Goal: Find specific page/section: Find specific page/section

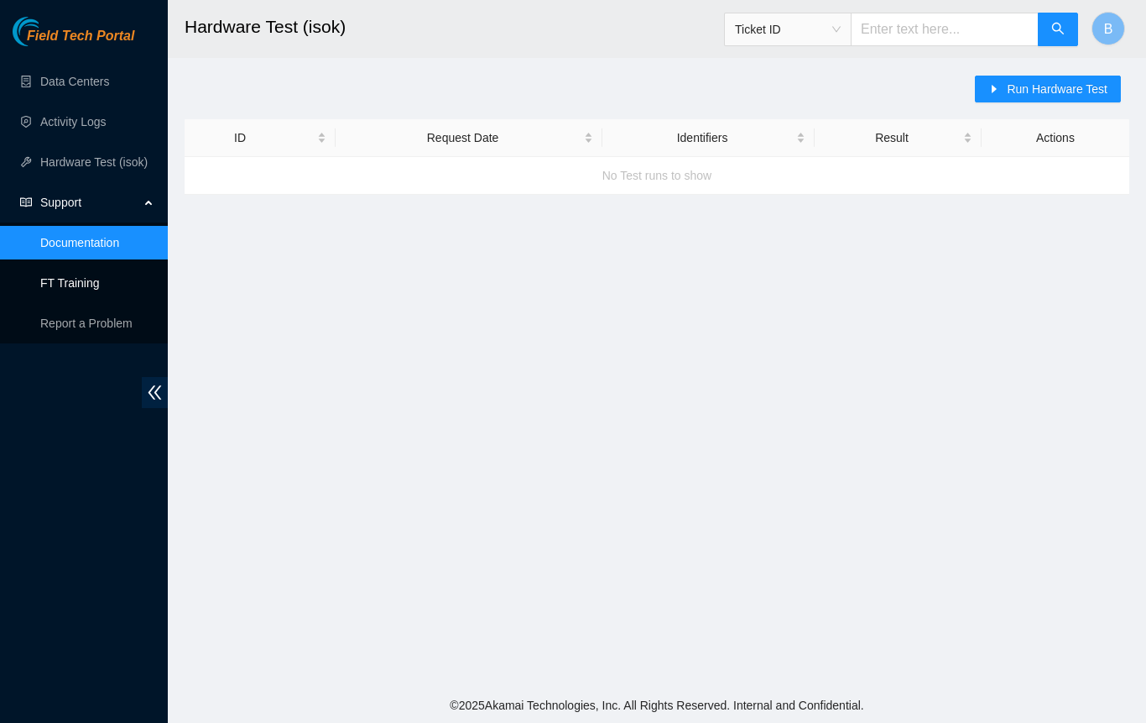
click at [76, 284] on link "FT Training" at bounding box center [70, 282] width 60 height 13
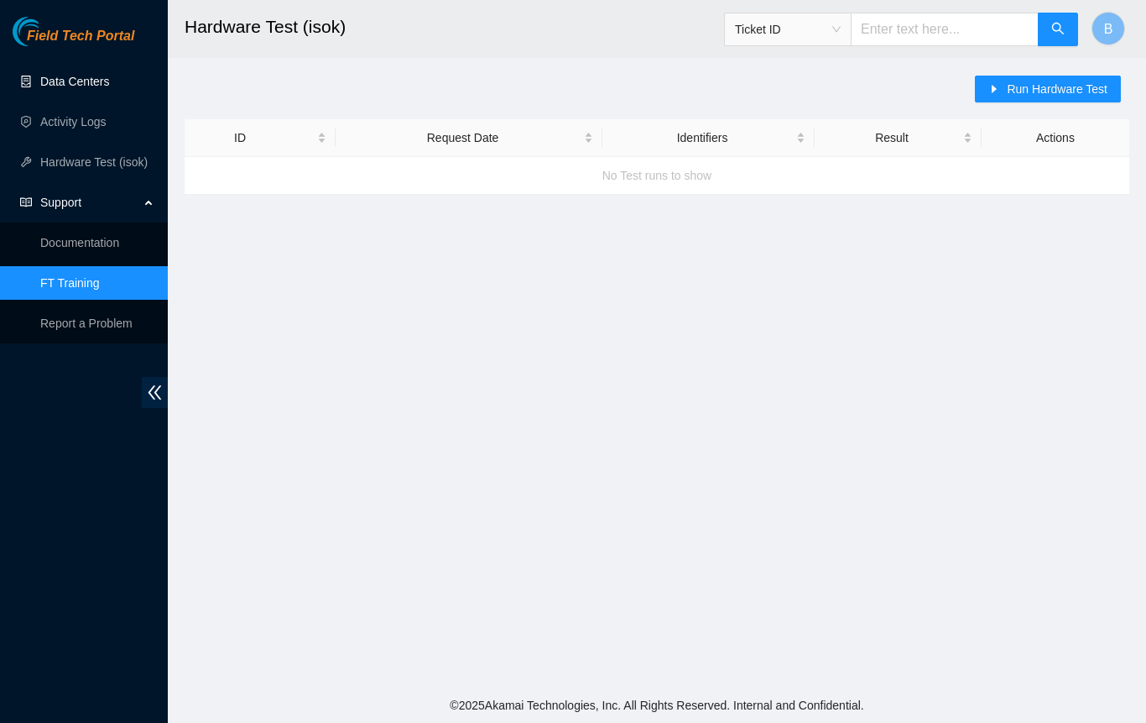
click at [109, 80] on link "Data Centers" at bounding box center [74, 81] width 69 height 13
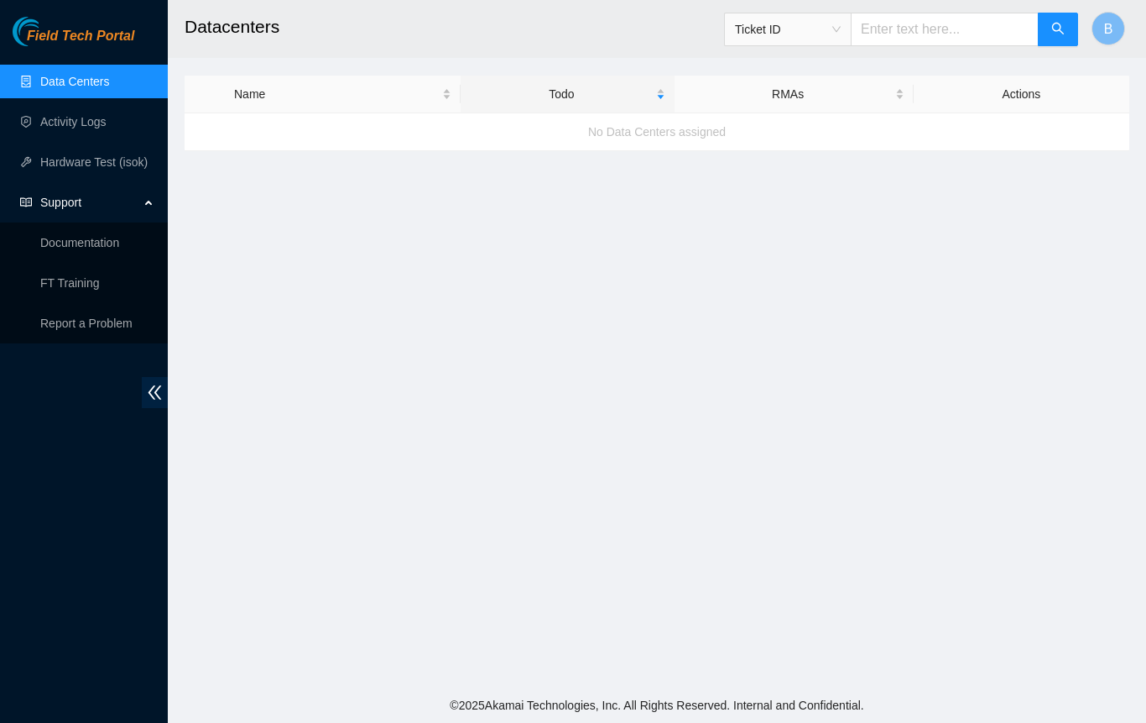
click at [55, 82] on link "Data Centers" at bounding box center [74, 81] width 69 height 13
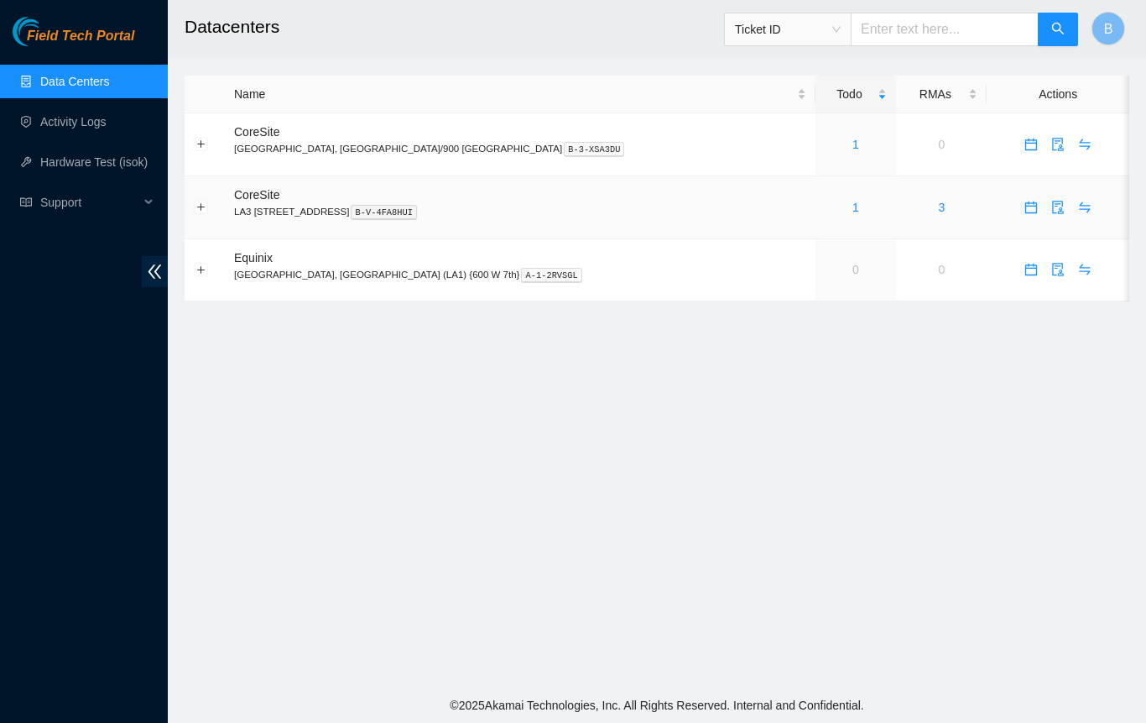
click at [853, 206] on link "1" at bounding box center [856, 207] width 7 height 13
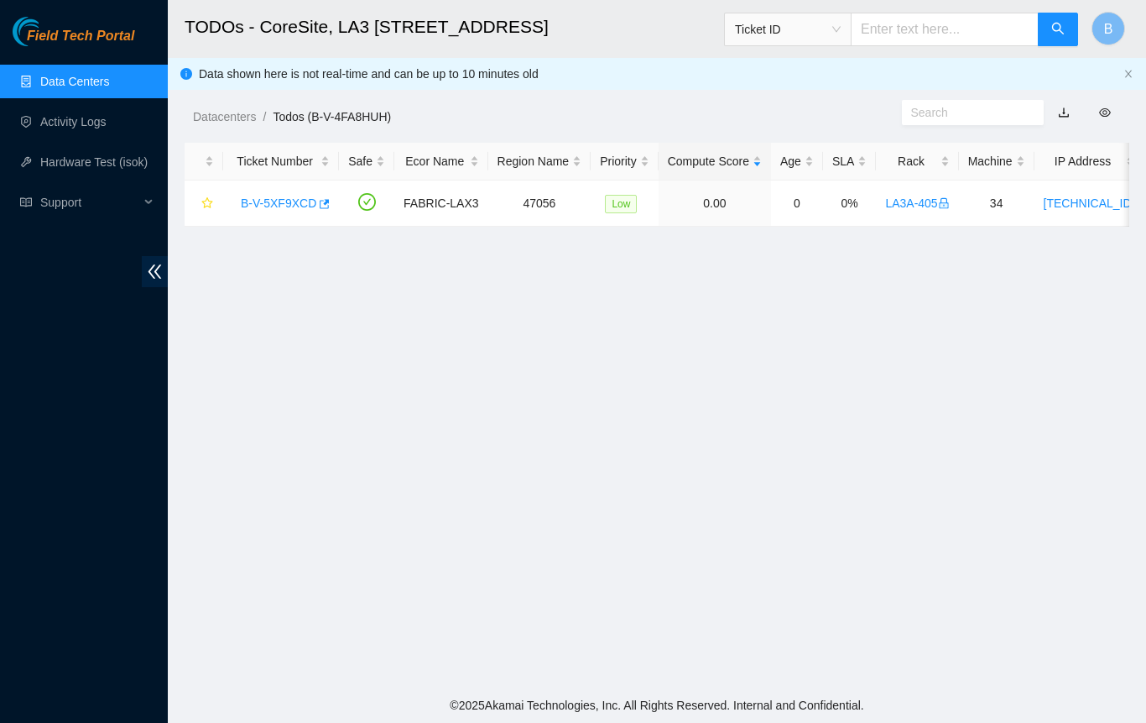
click at [65, 88] on link "Data Centers" at bounding box center [74, 81] width 69 height 13
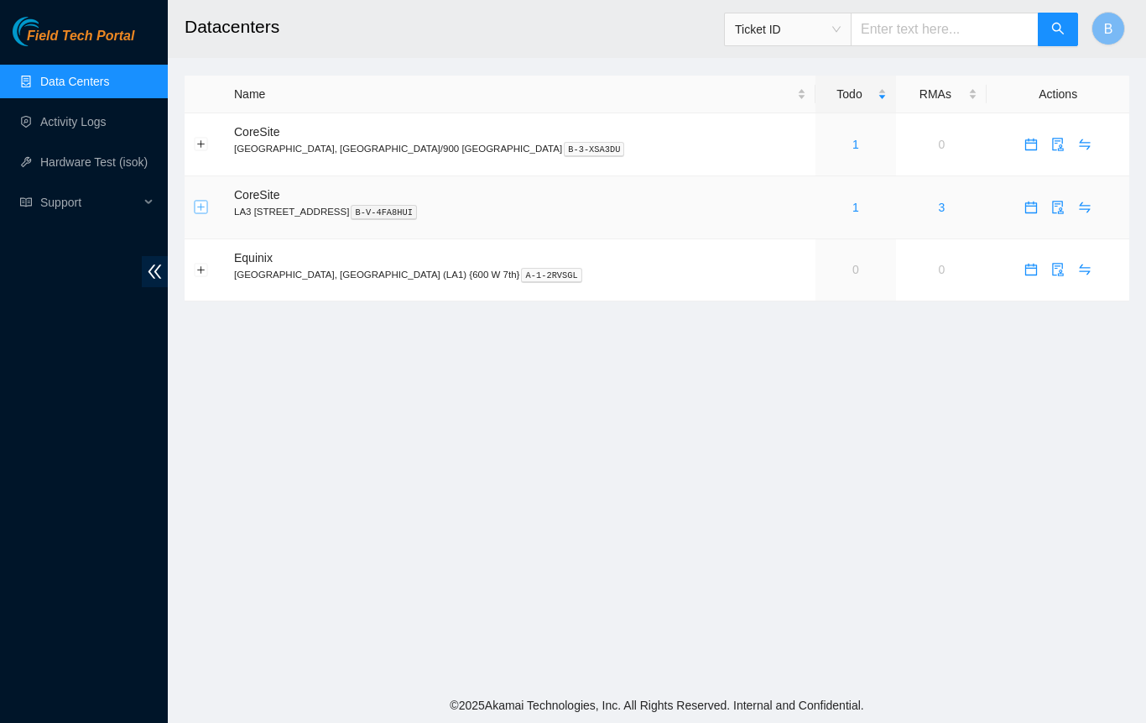
click at [205, 209] on button "Expand row" at bounding box center [201, 207] width 13 height 13
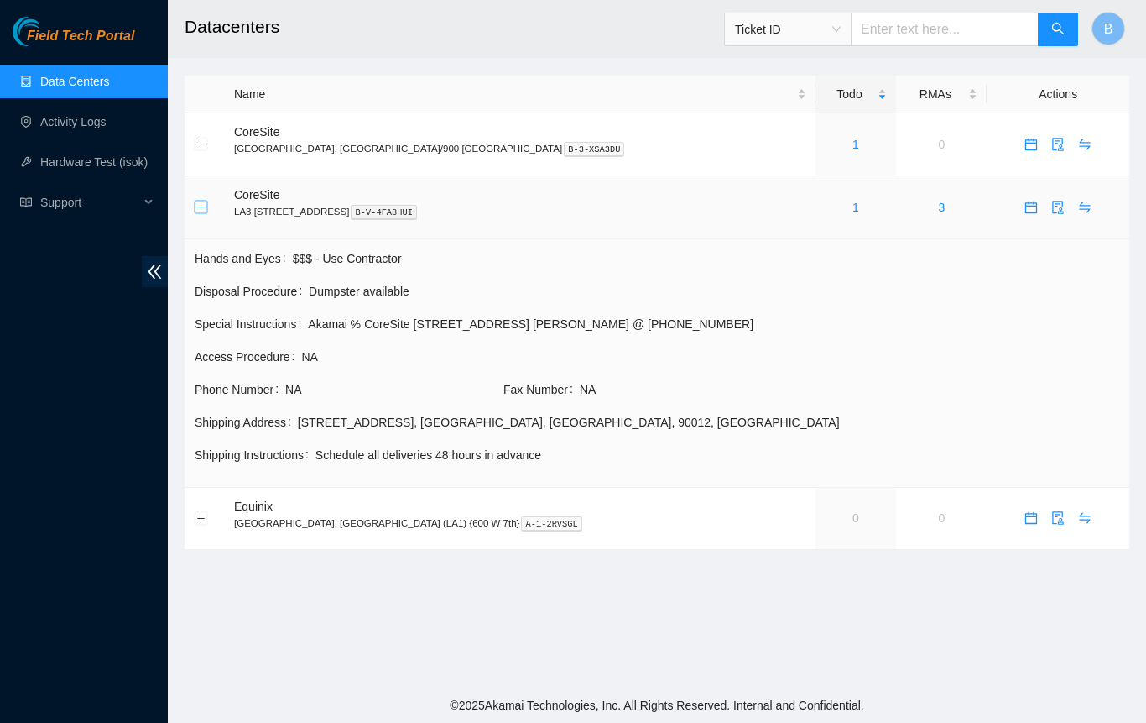
click at [205, 209] on button "Collapse row" at bounding box center [201, 207] width 13 height 13
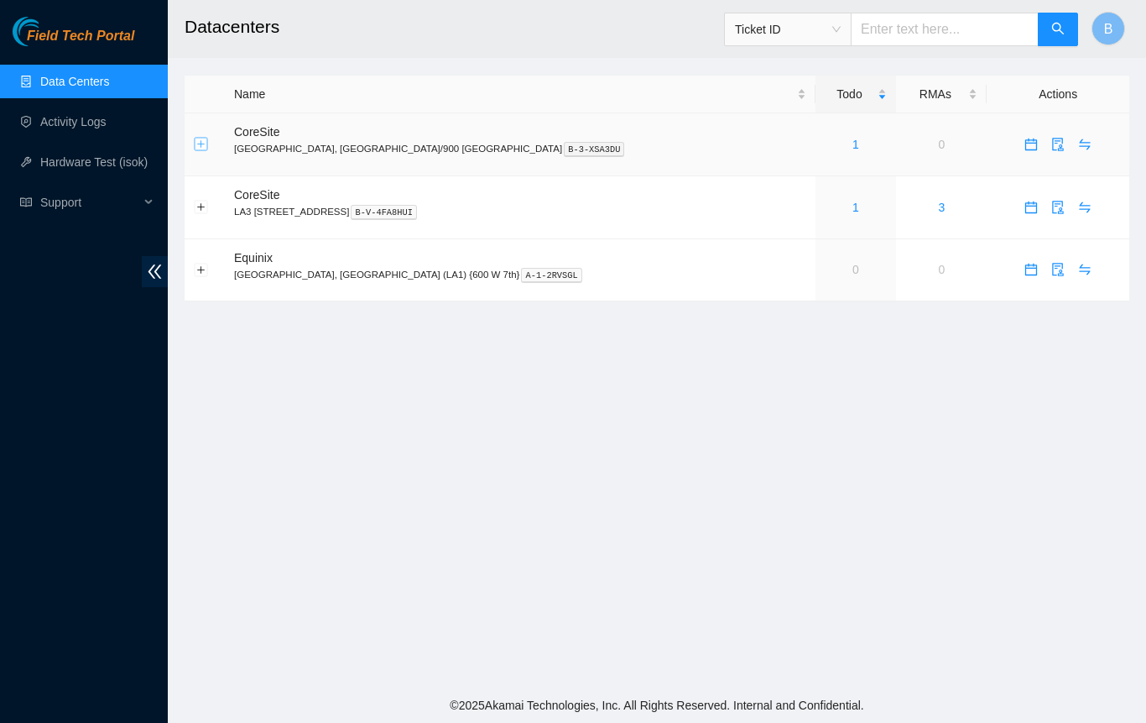
click at [202, 145] on button "Expand row" at bounding box center [201, 144] width 13 height 13
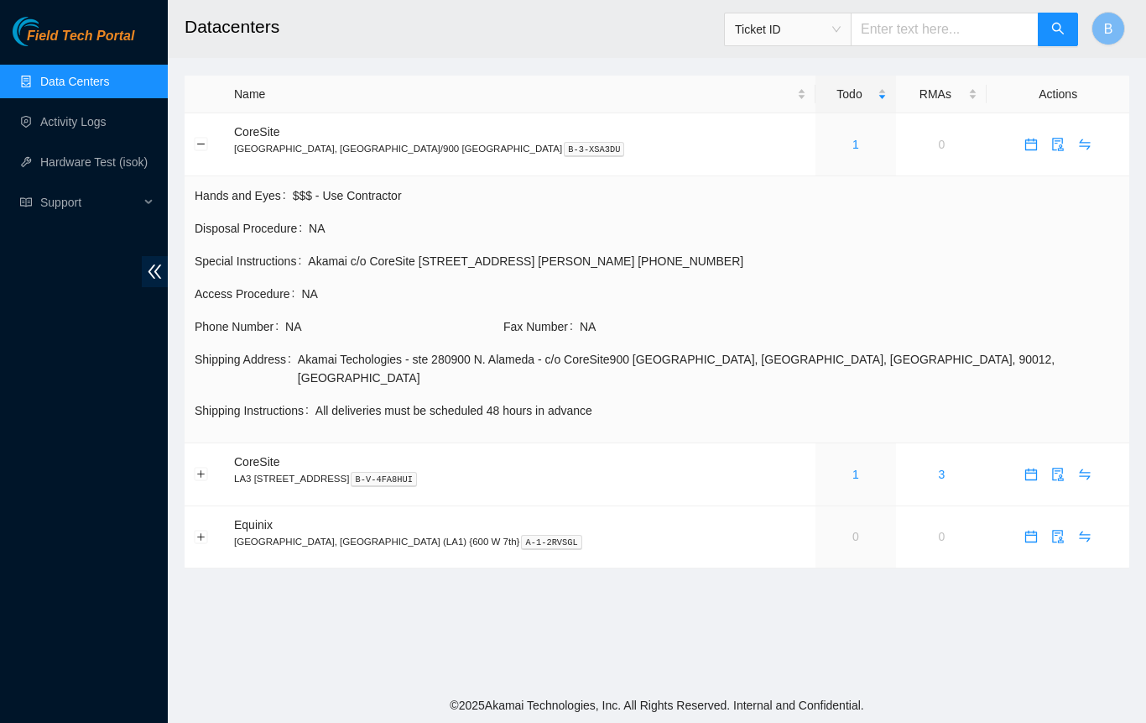
click at [54, 81] on link "Data Centers" at bounding box center [74, 81] width 69 height 13
click at [44, 75] on link "Data Centers" at bounding box center [74, 81] width 69 height 13
click at [196, 146] on button "Collapse row" at bounding box center [201, 144] width 13 height 13
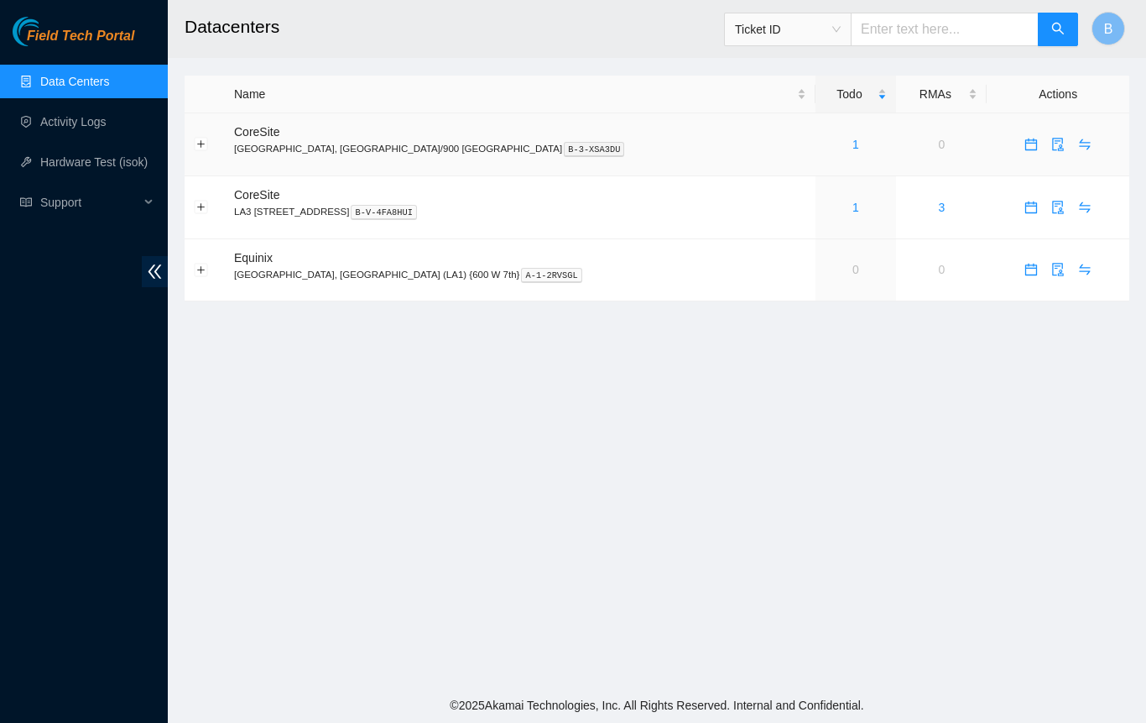
click at [825, 144] on div "1" at bounding box center [856, 144] width 63 height 18
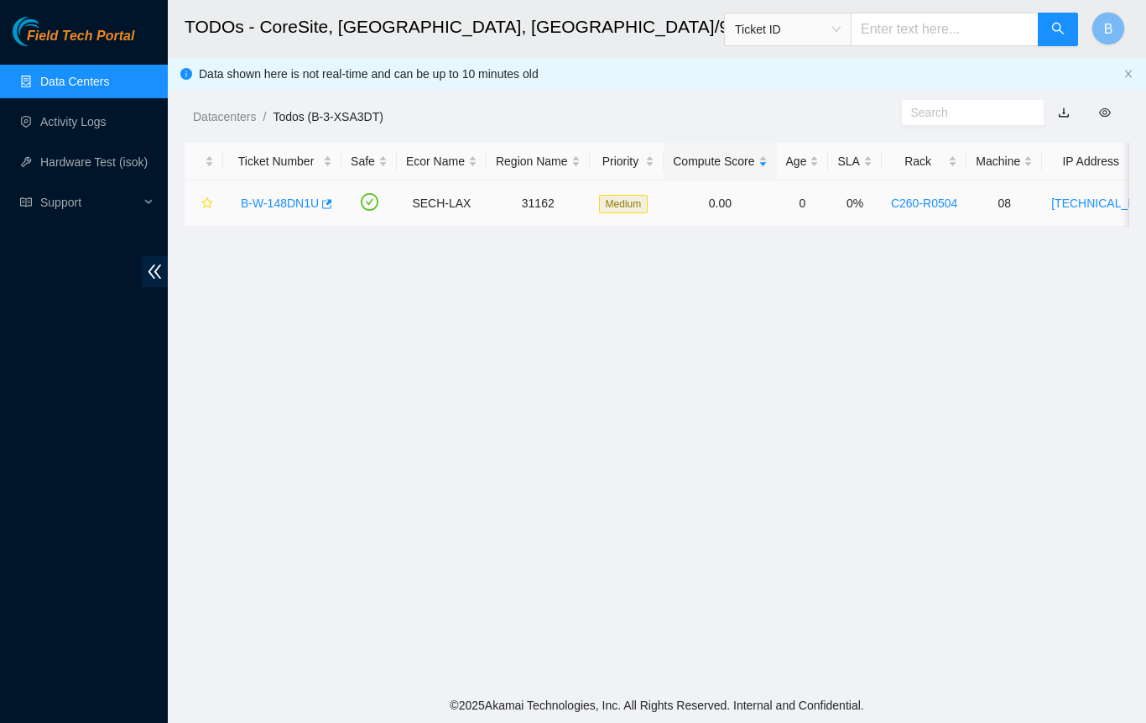
click at [900, 206] on link "C260-R0504" at bounding box center [924, 202] width 66 height 13
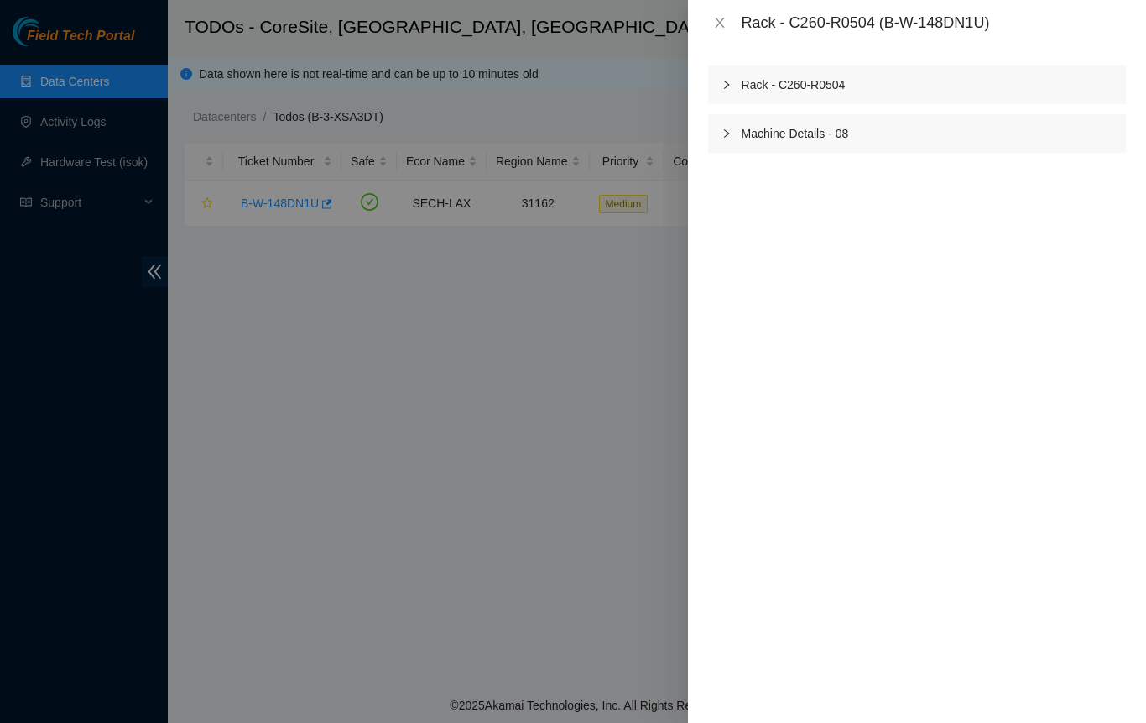
click at [757, 136] on div "Machine Details - 08" at bounding box center [917, 133] width 418 height 39
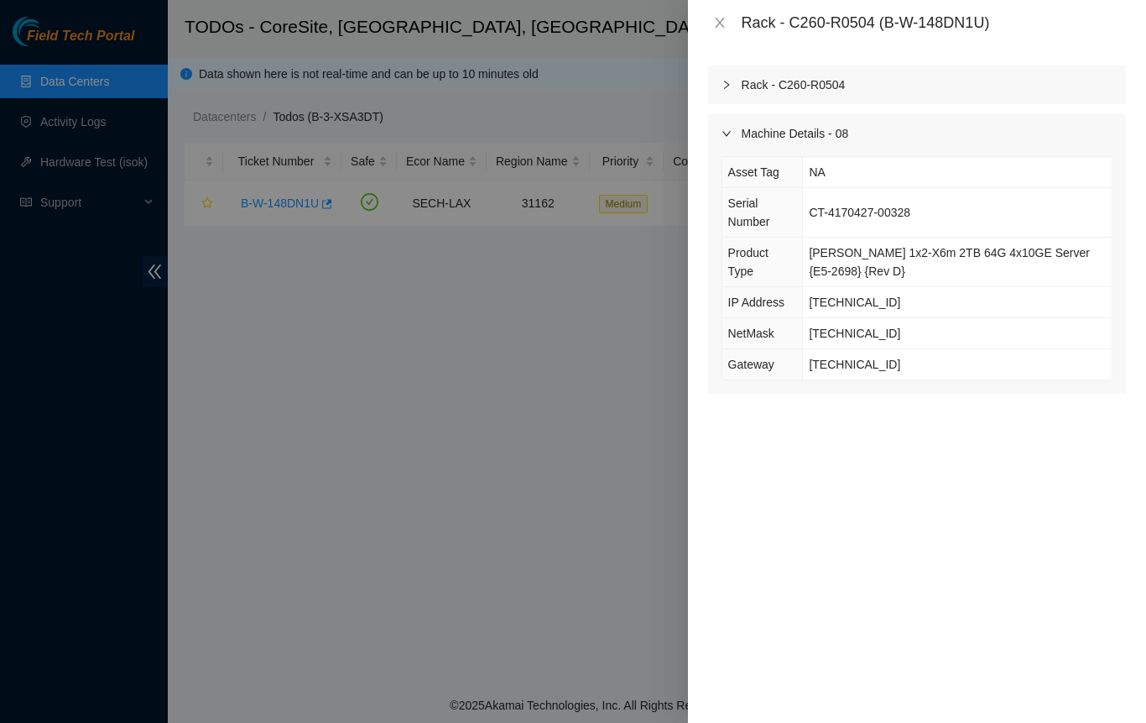
click at [751, 138] on div "Machine Details - 08" at bounding box center [917, 133] width 418 height 39
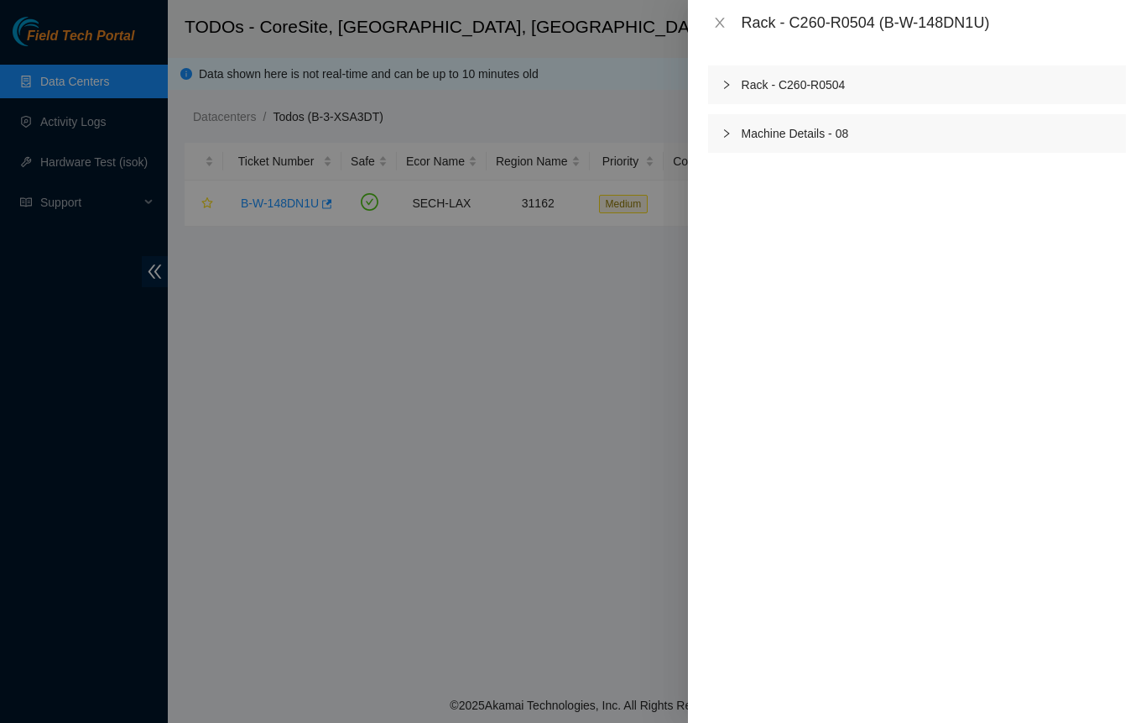
click at [725, 84] on icon "right" at bounding box center [727, 85] width 10 height 10
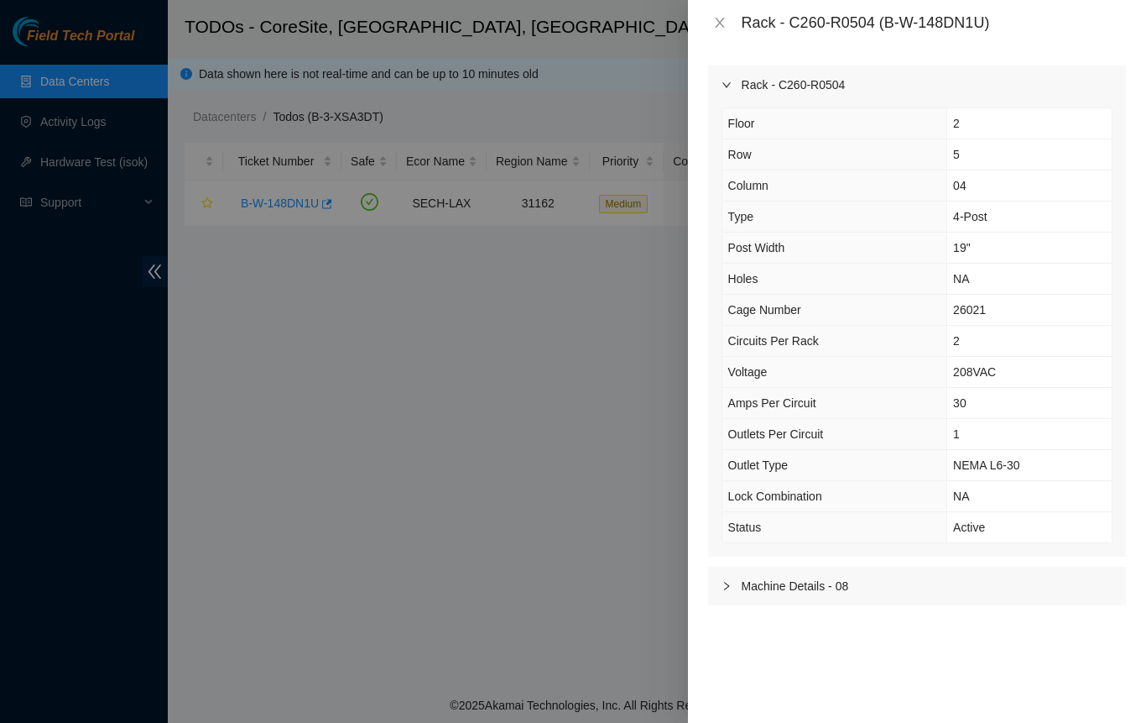
click at [1125, 340] on div "Floor 2 Row 5 Column 04 Type 4-Post Post Width 19" Holes NA Cage Number 26021 C…" at bounding box center [917, 330] width 418 height 452
click at [1113, 351] on div "Floor 2 Row 5 Column 04 Type 4-Post Post Width 19" Holes NA Cage Number 26021 C…" at bounding box center [917, 330] width 418 height 452
click at [263, 561] on div at bounding box center [573, 361] width 1146 height 723
click at [326, 720] on div at bounding box center [573, 361] width 1146 height 723
click at [718, 21] on icon "close" at bounding box center [719, 23] width 9 height 10
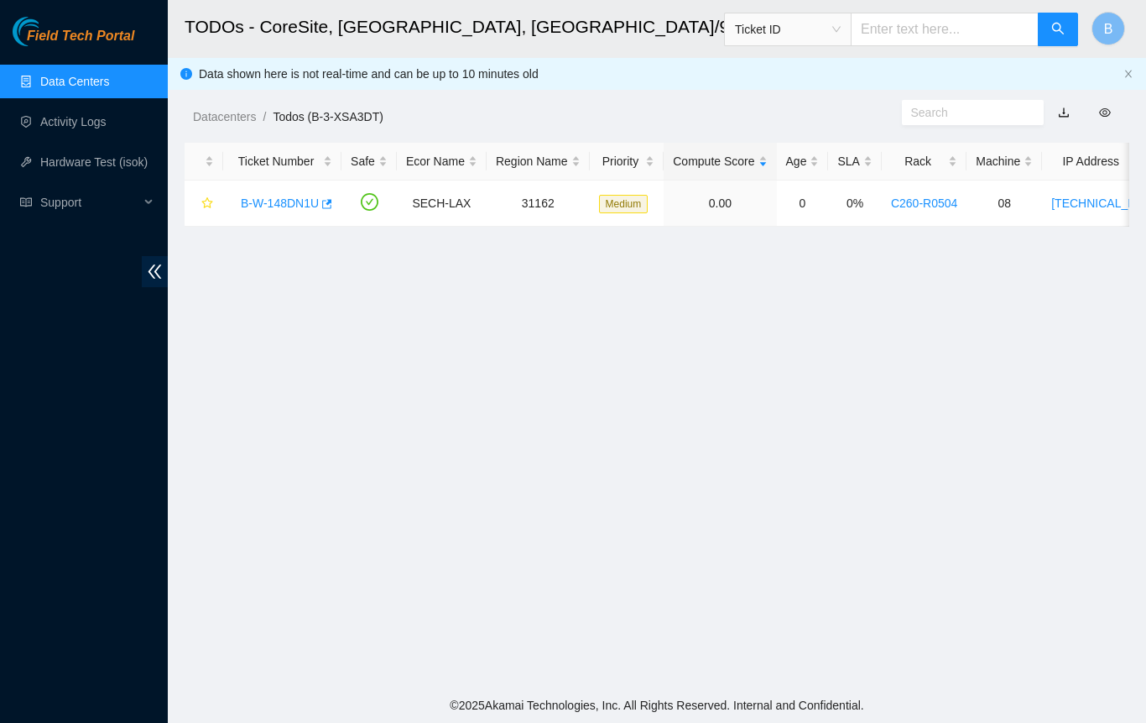
click at [766, 281] on main "TODOs - CoreSite, Los Angeles, CA/900 N Alameda Ticket ID B Data shown here is …" at bounding box center [657, 343] width 979 height 687
click at [46, 78] on link "Data Centers" at bounding box center [74, 81] width 69 height 13
